Goal: Task Accomplishment & Management: Complete application form

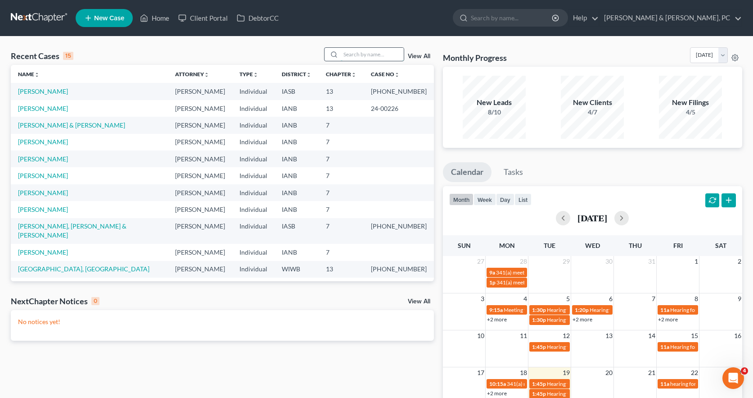
click at [371, 53] on input "search" at bounding box center [372, 54] width 63 height 13
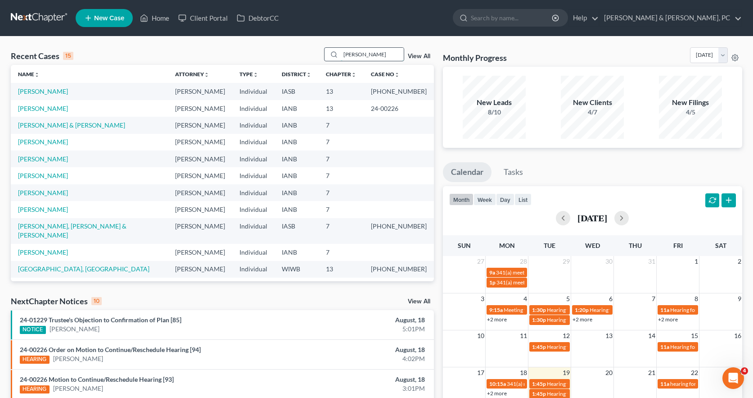
type input "[PERSON_NAME]"
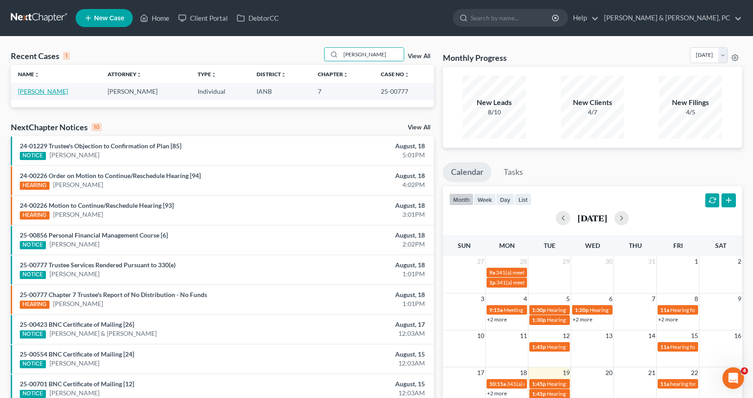
drag, startPoint x: 41, startPoint y: 93, endPoint x: 68, endPoint y: 57, distance: 44.7
click at [41, 93] on link "[PERSON_NAME]" at bounding box center [43, 91] width 50 height 8
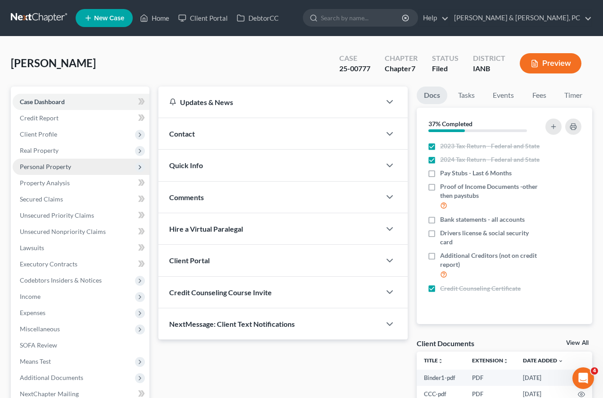
click at [40, 169] on span "Personal Property" at bounding box center [45, 167] width 51 height 8
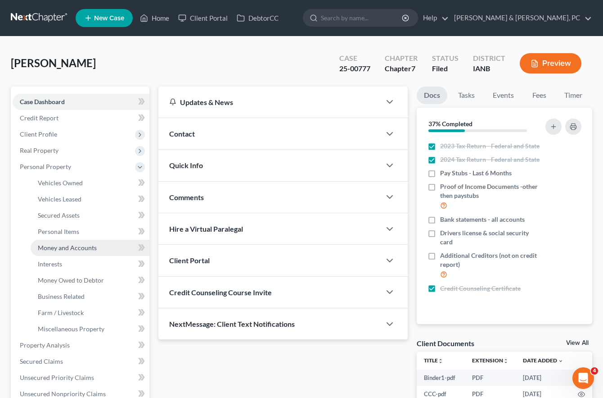
click at [63, 249] on span "Money and Accounts" at bounding box center [67, 248] width 59 height 8
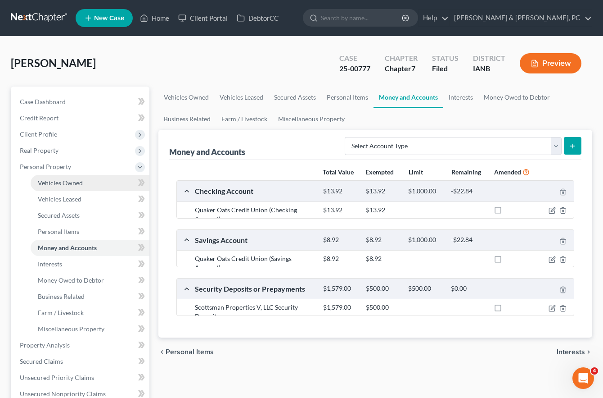
click at [72, 184] on span "Vehicles Owned" at bounding box center [60, 183] width 45 height 8
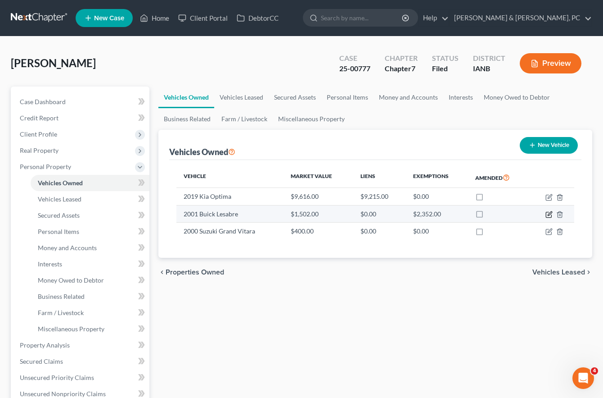
click at [551, 212] on icon "button" at bounding box center [549, 214] width 7 height 7
select select "0"
select select "25"
select select "3"
select select "0"
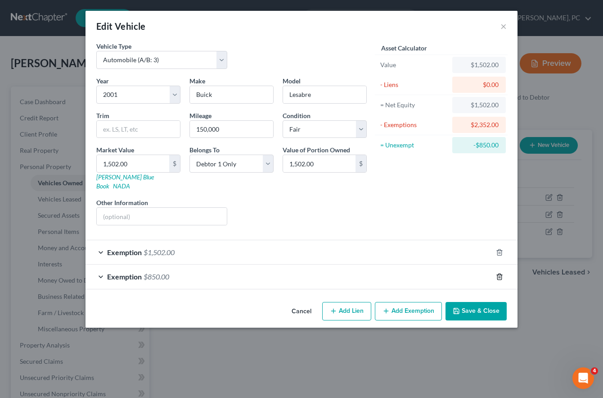
click at [499, 275] on polyline "button" at bounding box center [499, 275] width 5 height 0
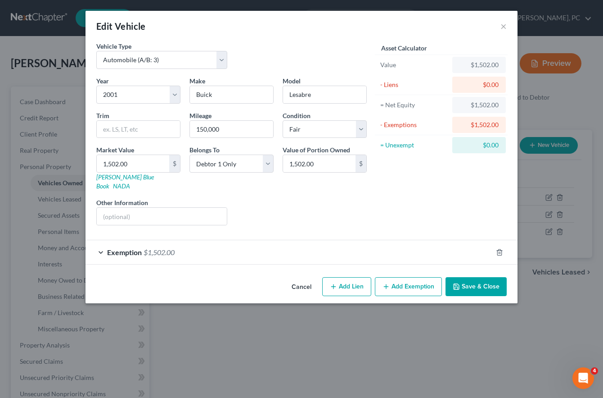
click at [468, 277] on button "Save & Close" at bounding box center [476, 286] width 61 height 19
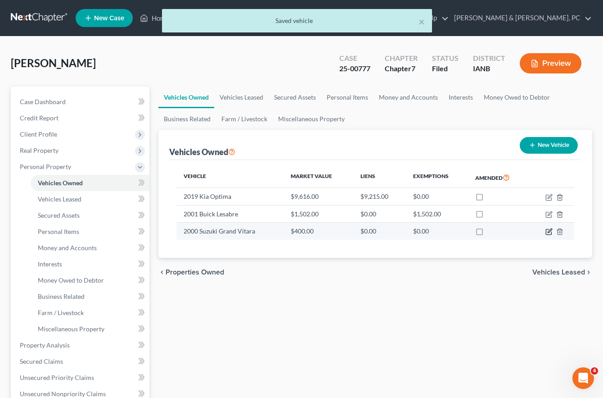
click at [549, 230] on icon "button" at bounding box center [549, 231] width 7 height 7
select select "0"
select select "26"
select select "3"
select select "0"
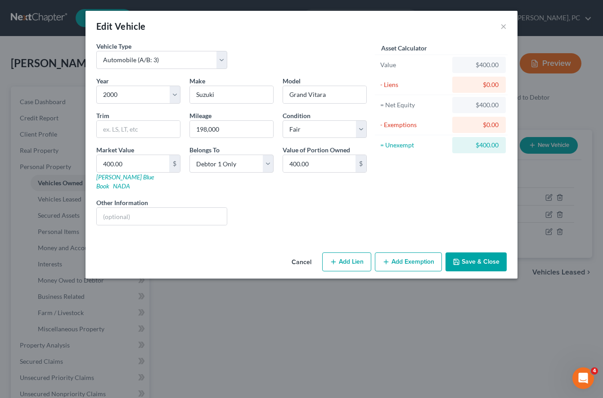
click at [425, 255] on button "Add Exemption" at bounding box center [408, 261] width 67 height 19
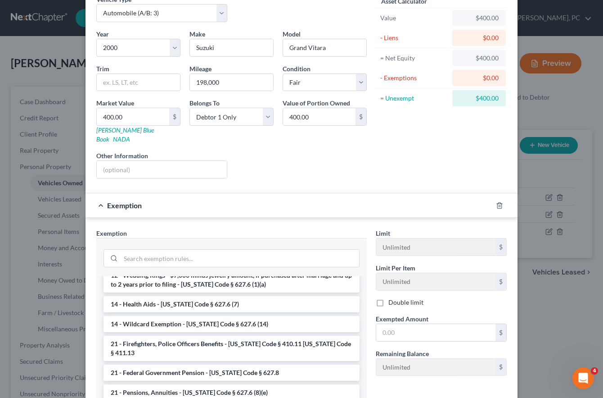
scroll to position [169, 0]
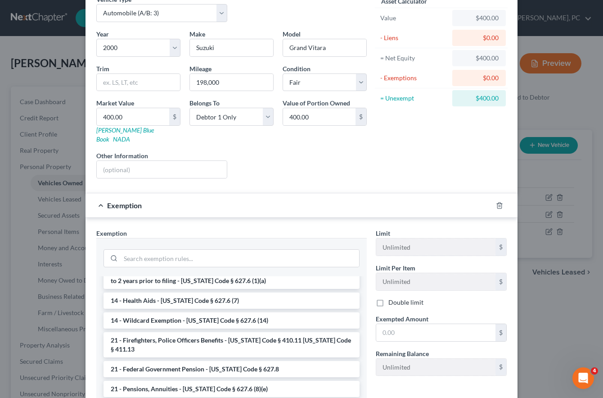
click at [205, 312] on li "14 - Wildcard Exemption - [US_STATE] Code § 627.6 (14)" at bounding box center [232, 320] width 256 height 16
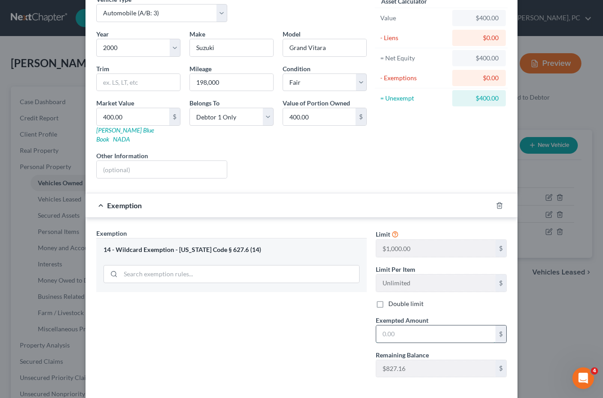
click at [396, 325] on input "text" at bounding box center [435, 333] width 119 height 17
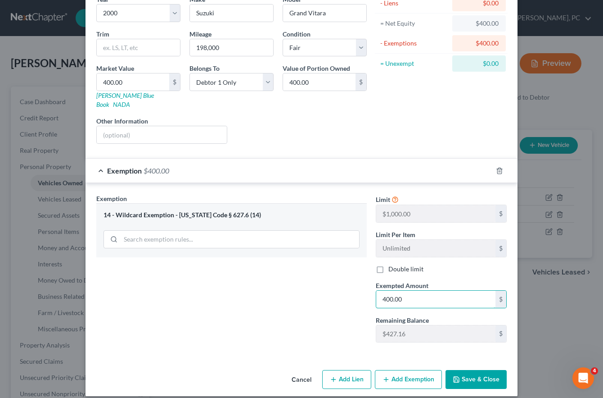
type input "400.00"
drag, startPoint x: 477, startPoint y: 370, endPoint x: 471, endPoint y: 368, distance: 7.0
click at [477, 370] on button "Save & Close" at bounding box center [476, 379] width 61 height 19
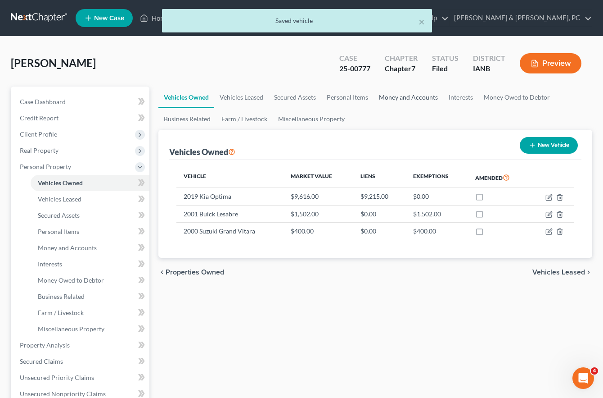
click at [398, 97] on link "Money and Accounts" at bounding box center [409, 97] width 70 height 22
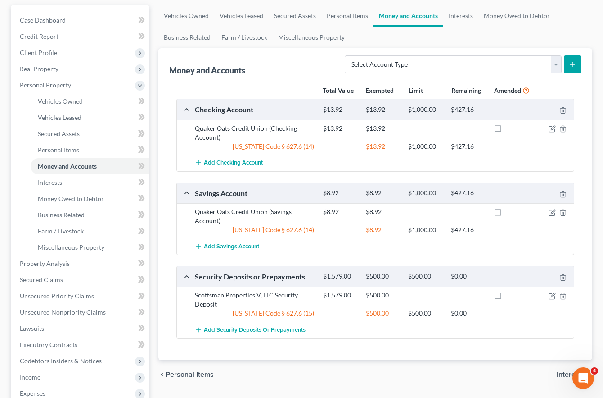
scroll to position [70, 0]
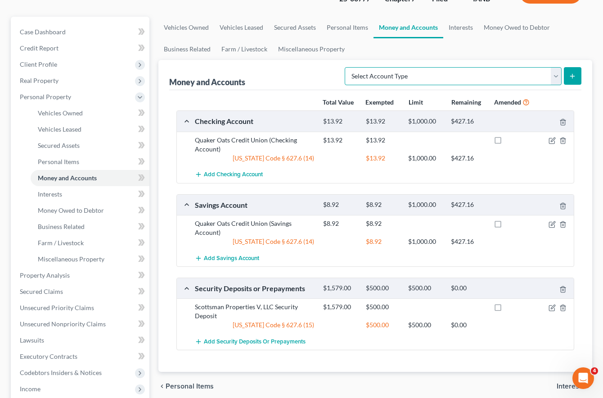
click at [386, 78] on select "Select Account Type Brokerage (A/B: 18, SOFA: 20) Cash on Hand (A/B: 16) Certif…" at bounding box center [453, 76] width 217 height 18
select select "other"
click at [347, 67] on select "Select Account Type Brokerage (A/B: 18, SOFA: 20) Cash on Hand (A/B: 16) Certif…" at bounding box center [453, 76] width 217 height 18
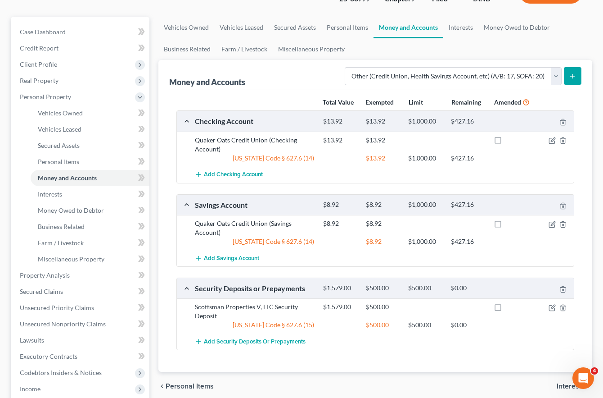
click at [574, 77] on icon "submit" at bounding box center [572, 75] width 7 height 7
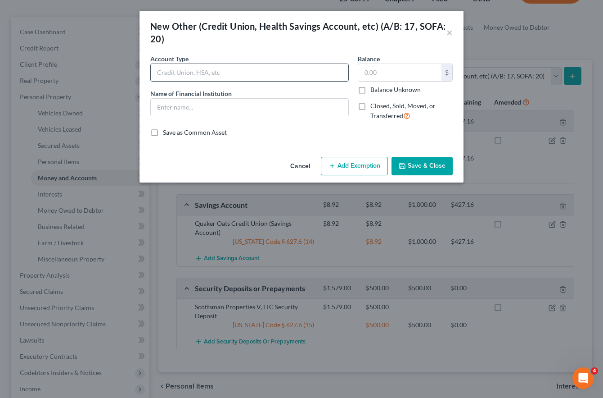
click at [211, 71] on input "text" at bounding box center [250, 72] width 198 height 17
type input "Crypto"
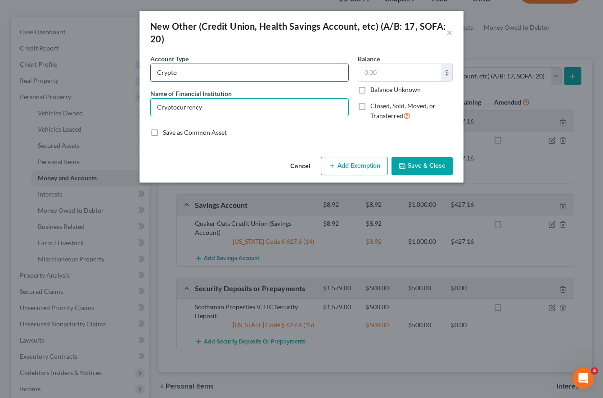
type input "Cryptocurrency"
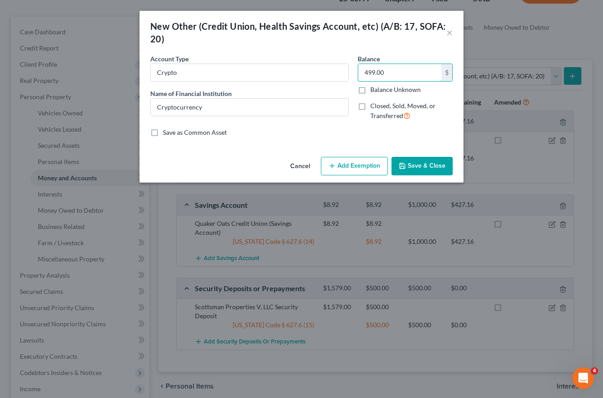
type input "499.00"
click at [371, 164] on button "Add Exemption" at bounding box center [354, 166] width 67 height 19
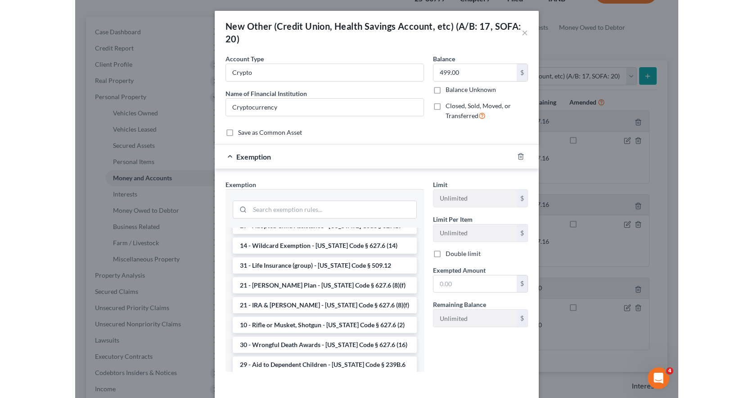
scroll to position [59, 0]
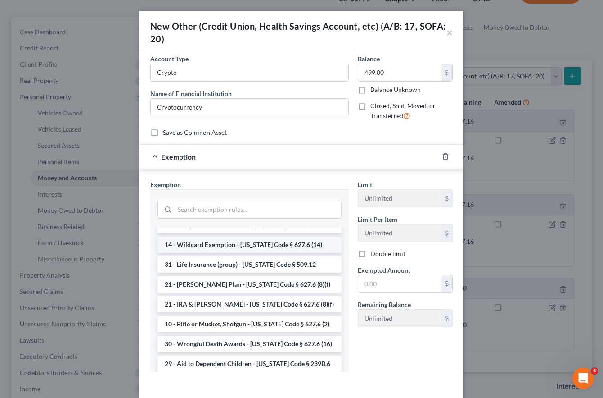
click at [261, 243] on li "14 - Wildcard Exemption - [US_STATE] Code § 627.6 (14)" at bounding box center [250, 244] width 184 height 16
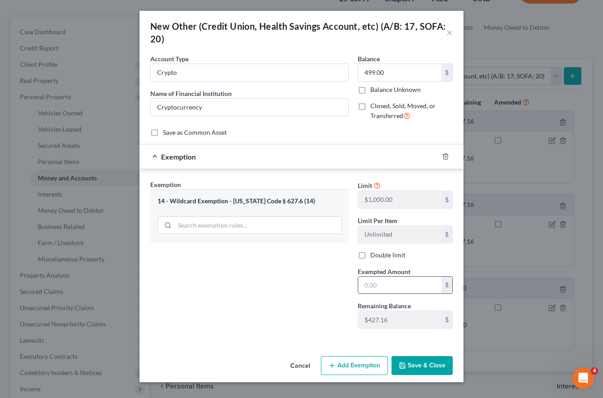
click at [380, 287] on input "text" at bounding box center [399, 284] width 83 height 17
type input "427.16"
drag, startPoint x: 422, startPoint y: 366, endPoint x: 427, endPoint y: 364, distance: 6.0
click at [421, 366] on button "Save & Close" at bounding box center [422, 365] width 61 height 19
